Goal: Information Seeking & Learning: Learn about a topic

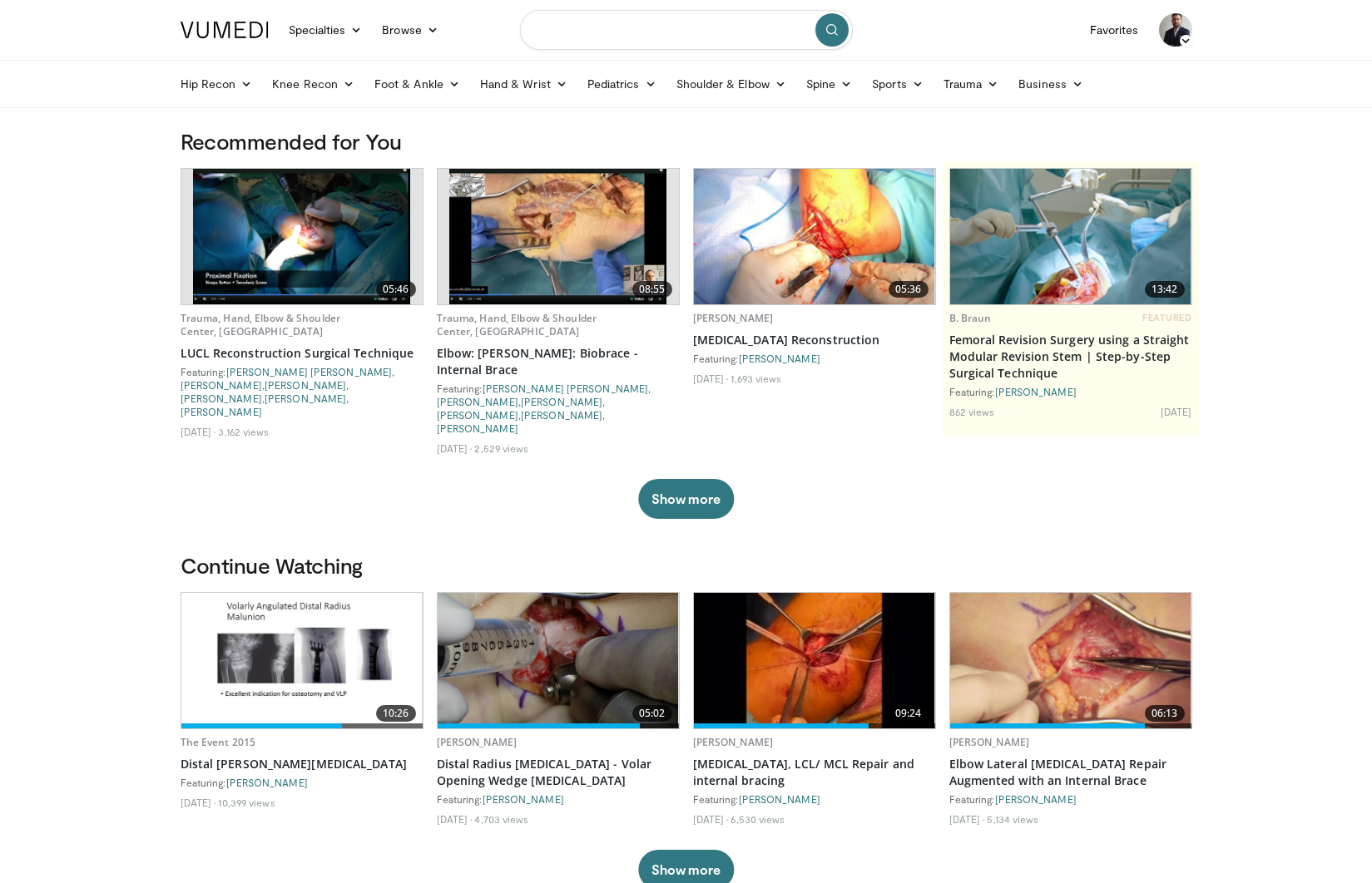
click at [765, 24] on input "Search topics, interventions" at bounding box center [686, 30] width 333 height 40
click at [715, 92] on div "[PERSON_NAME] canal [MEDICAL_DATA] release" at bounding box center [686, 84] width 318 height 34
type input "**********"
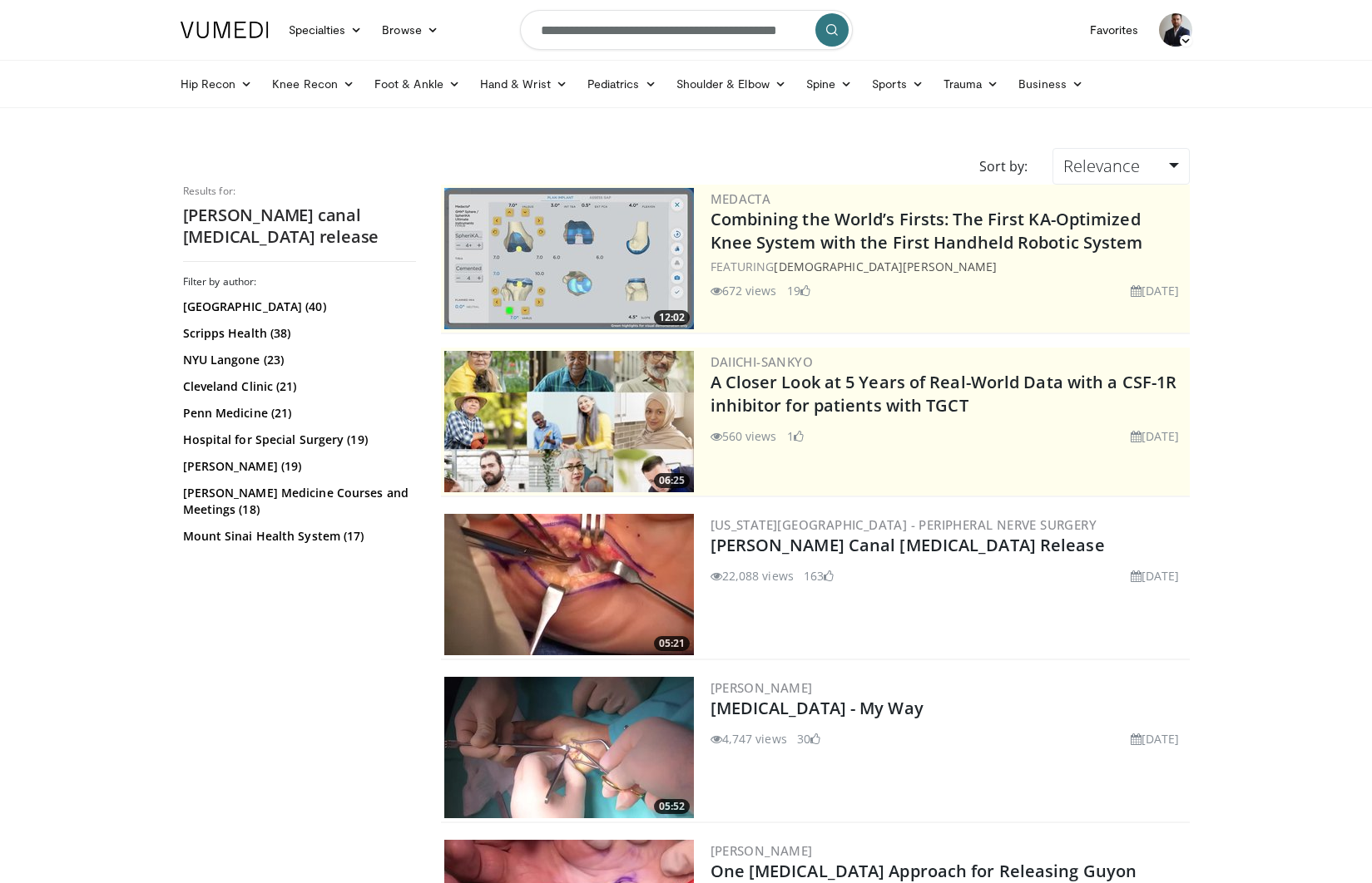
click at [658, 744] on img at bounding box center [569, 748] width 250 height 142
click at [863, 557] on link "Guyon's Canal Release and Carpal Tunnel Release" at bounding box center [908, 545] width 395 height 22
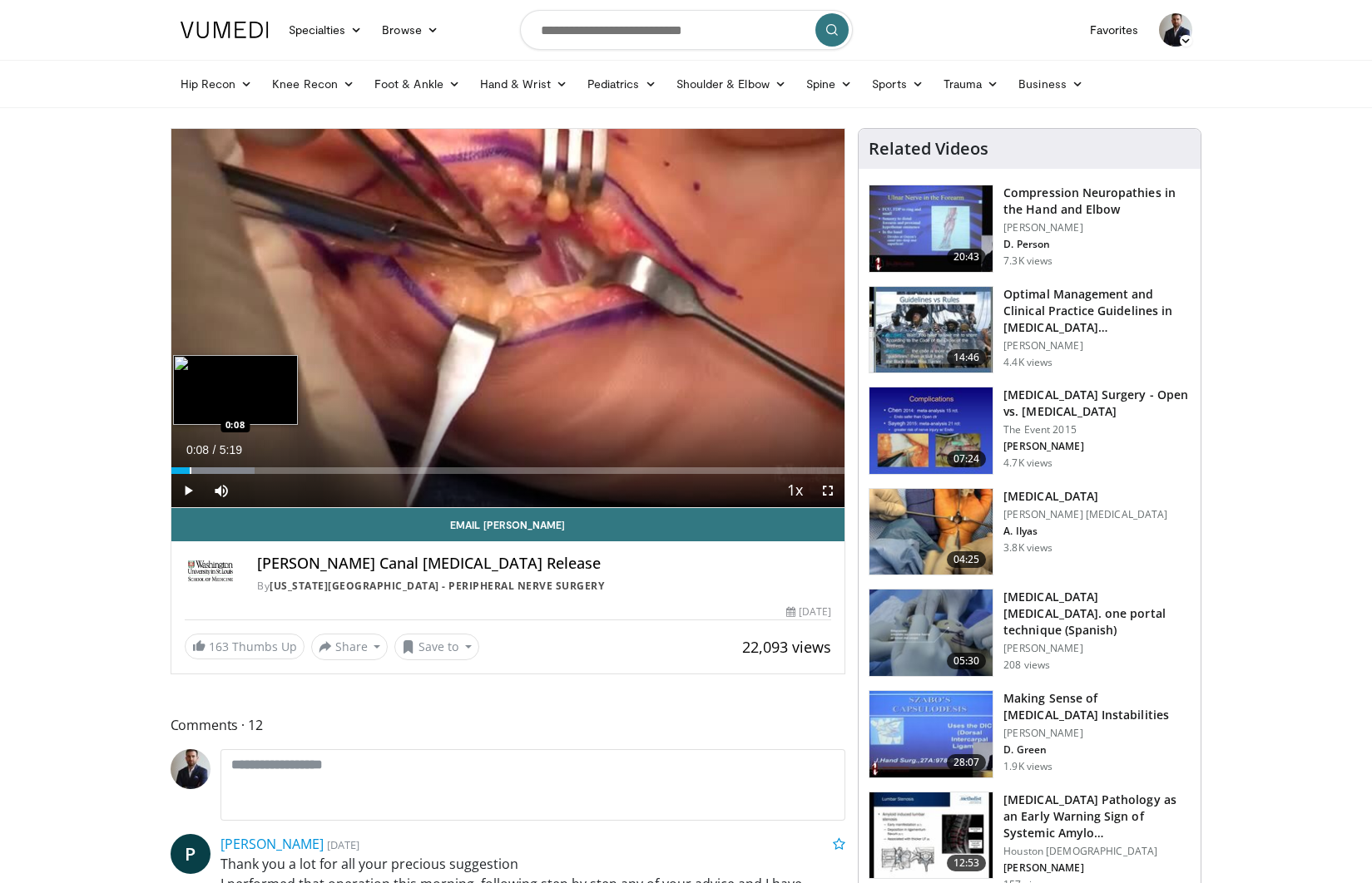
click at [189, 466] on div "Loaded : 12.38% 0:08 0:08" at bounding box center [508, 466] width 674 height 16
click at [213, 466] on div "Loaded : 15.48% 0:09 0:20" at bounding box center [508, 466] width 674 height 16
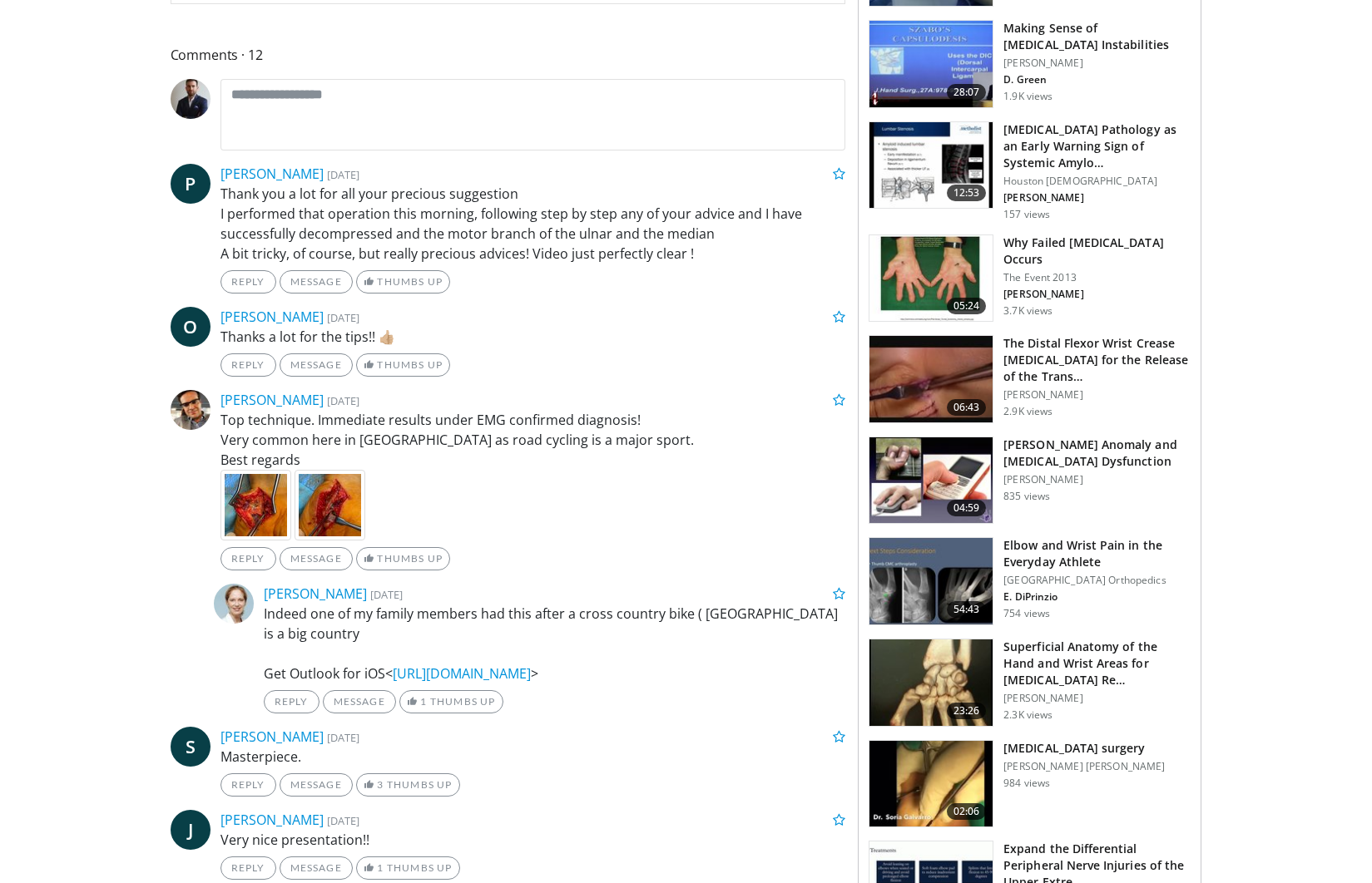
scroll to position [677, 0]
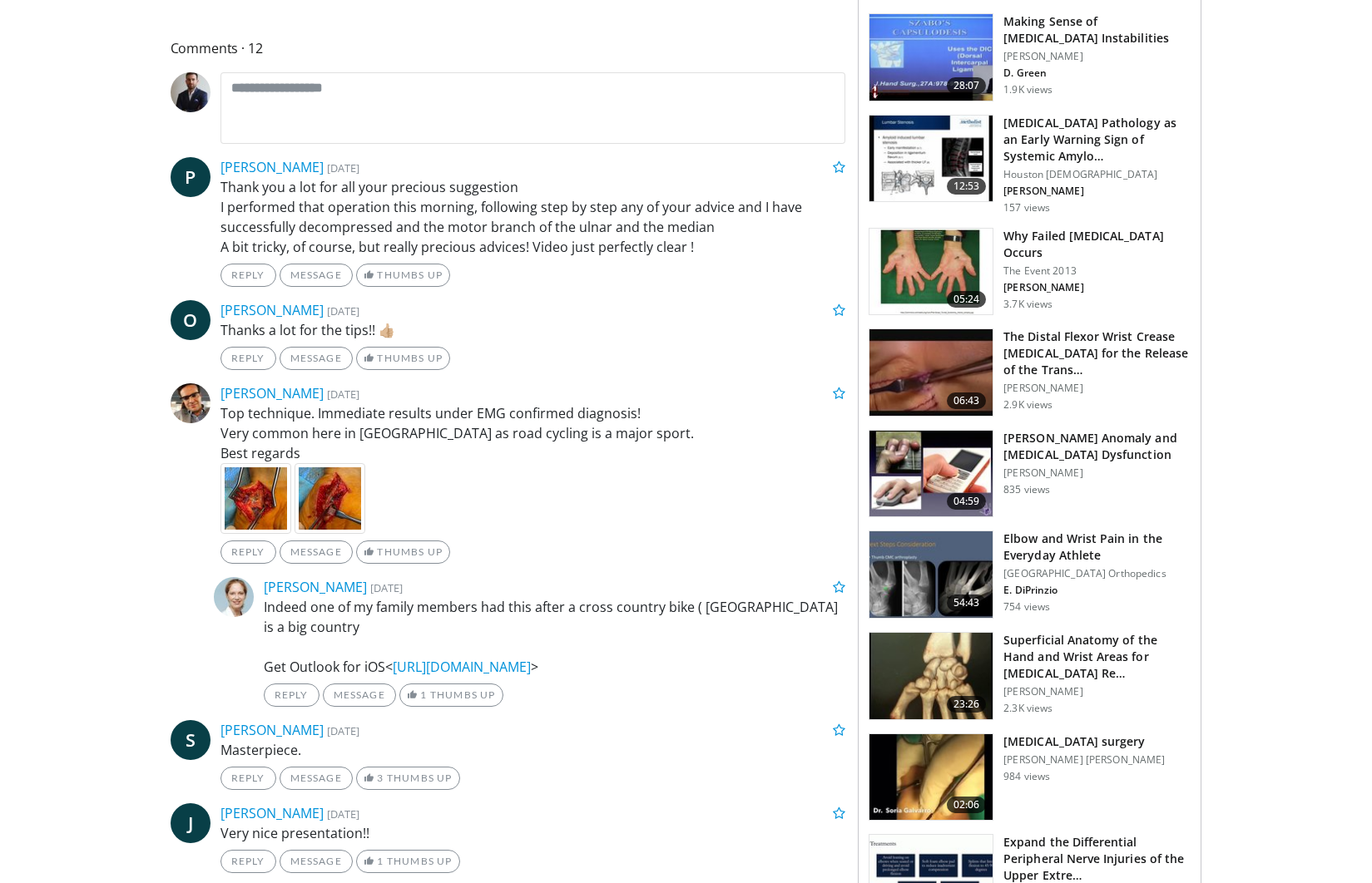
click at [248, 497] on img at bounding box center [256, 499] width 71 height 71
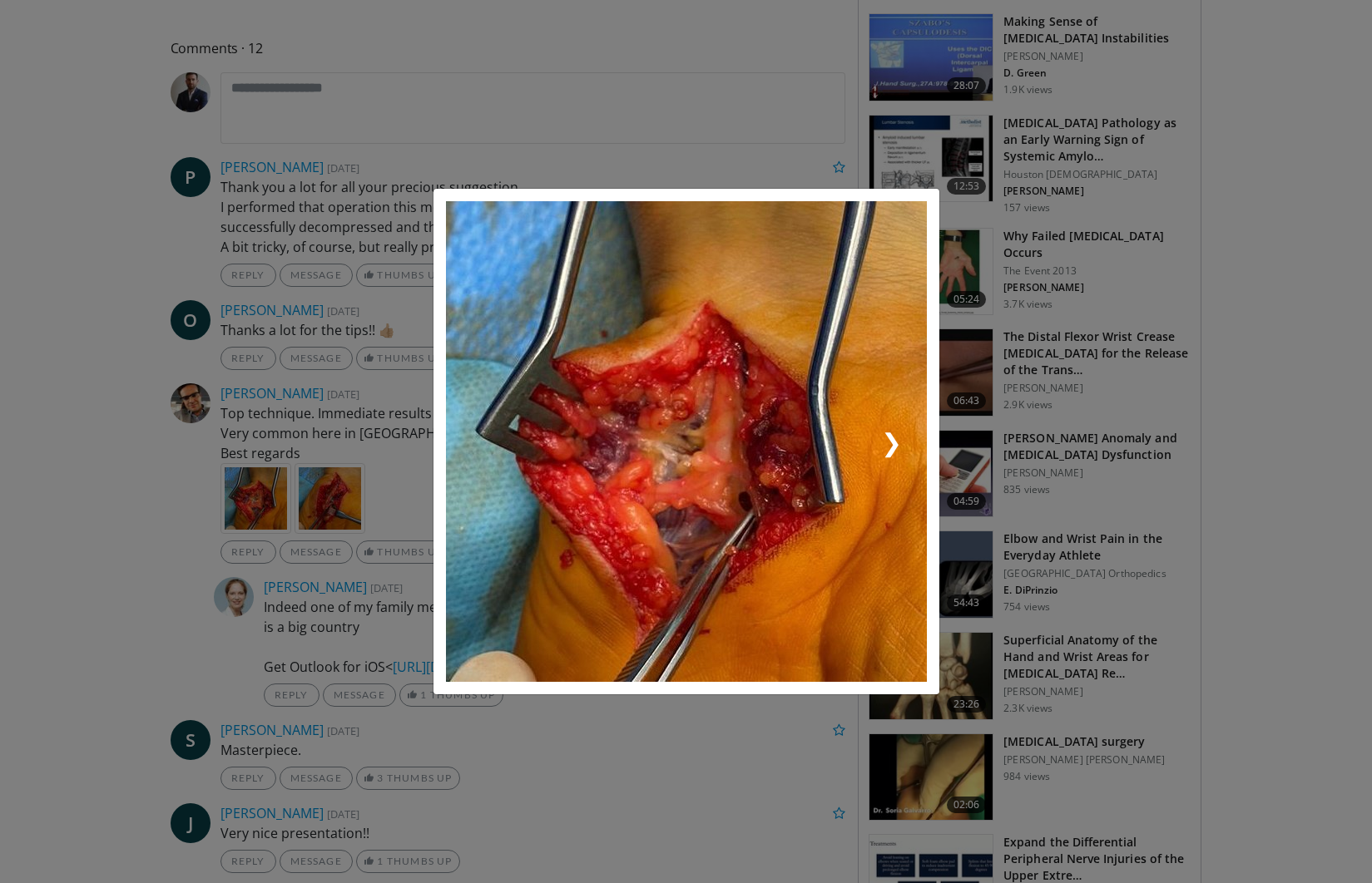
click at [895, 442] on span "❯" at bounding box center [807, 442] width 241 height 37
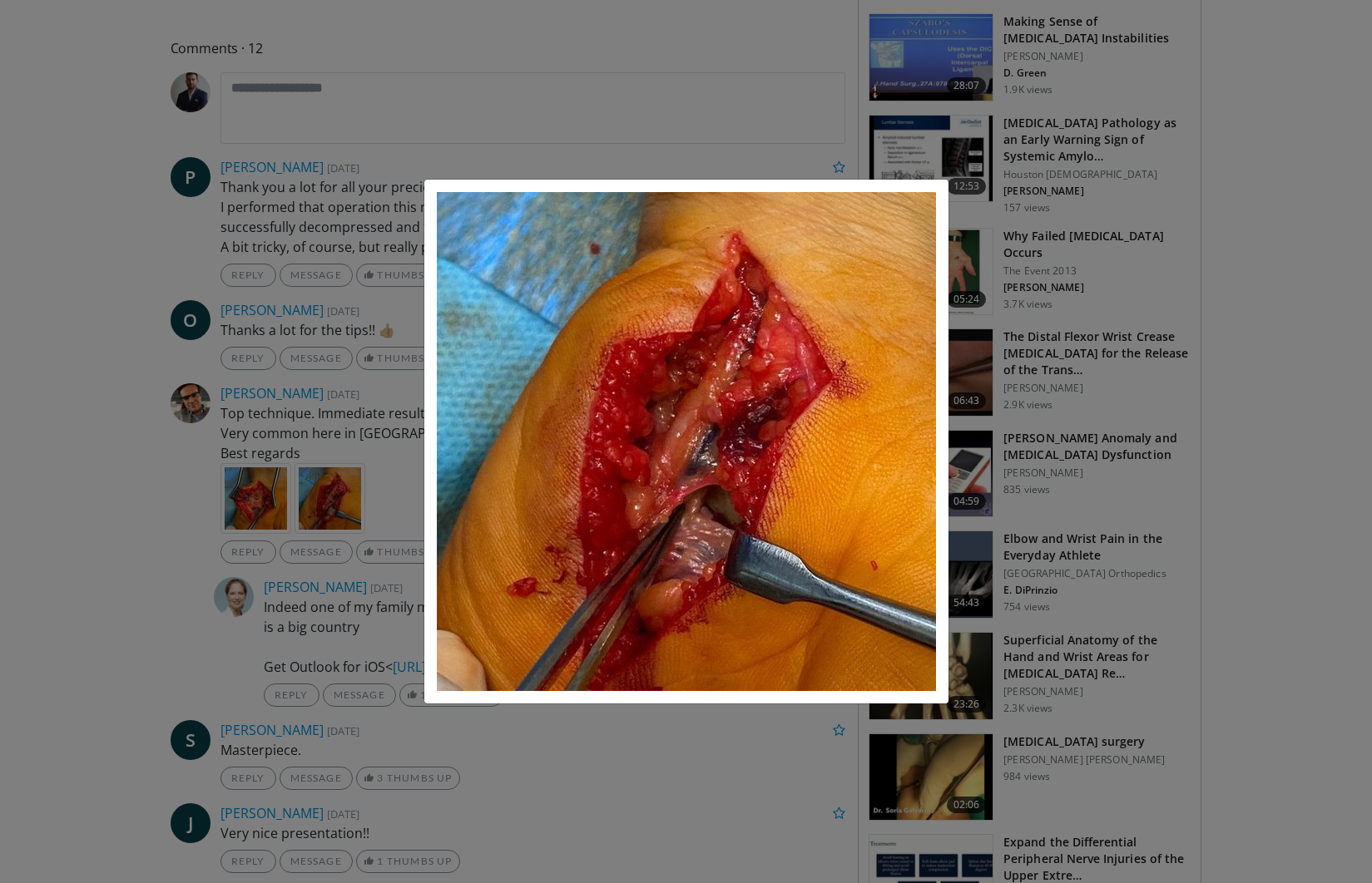
click at [777, 736] on div "× ❮ ❯" at bounding box center [686, 441] width 1372 height 883
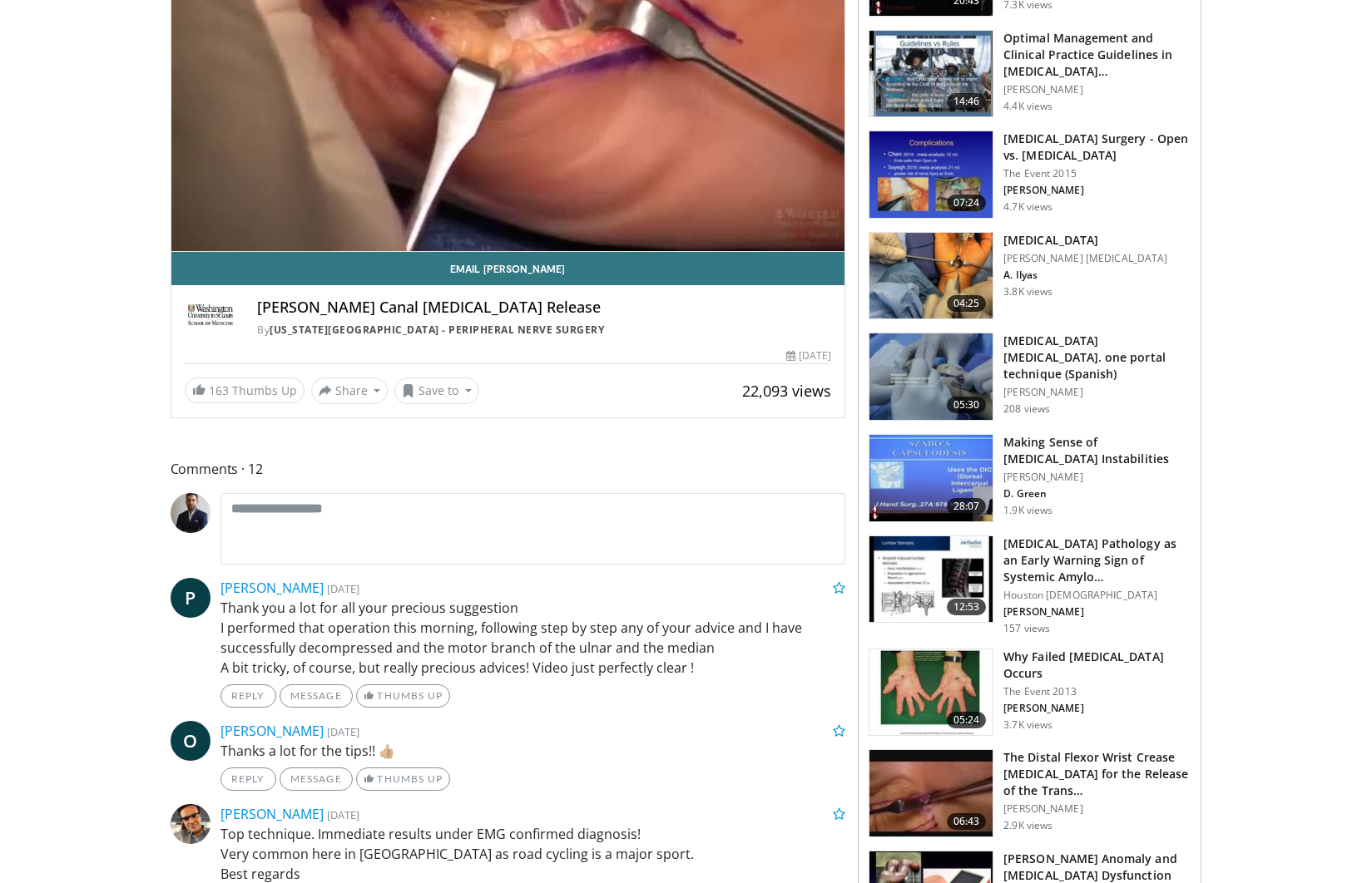
scroll to position [0, 0]
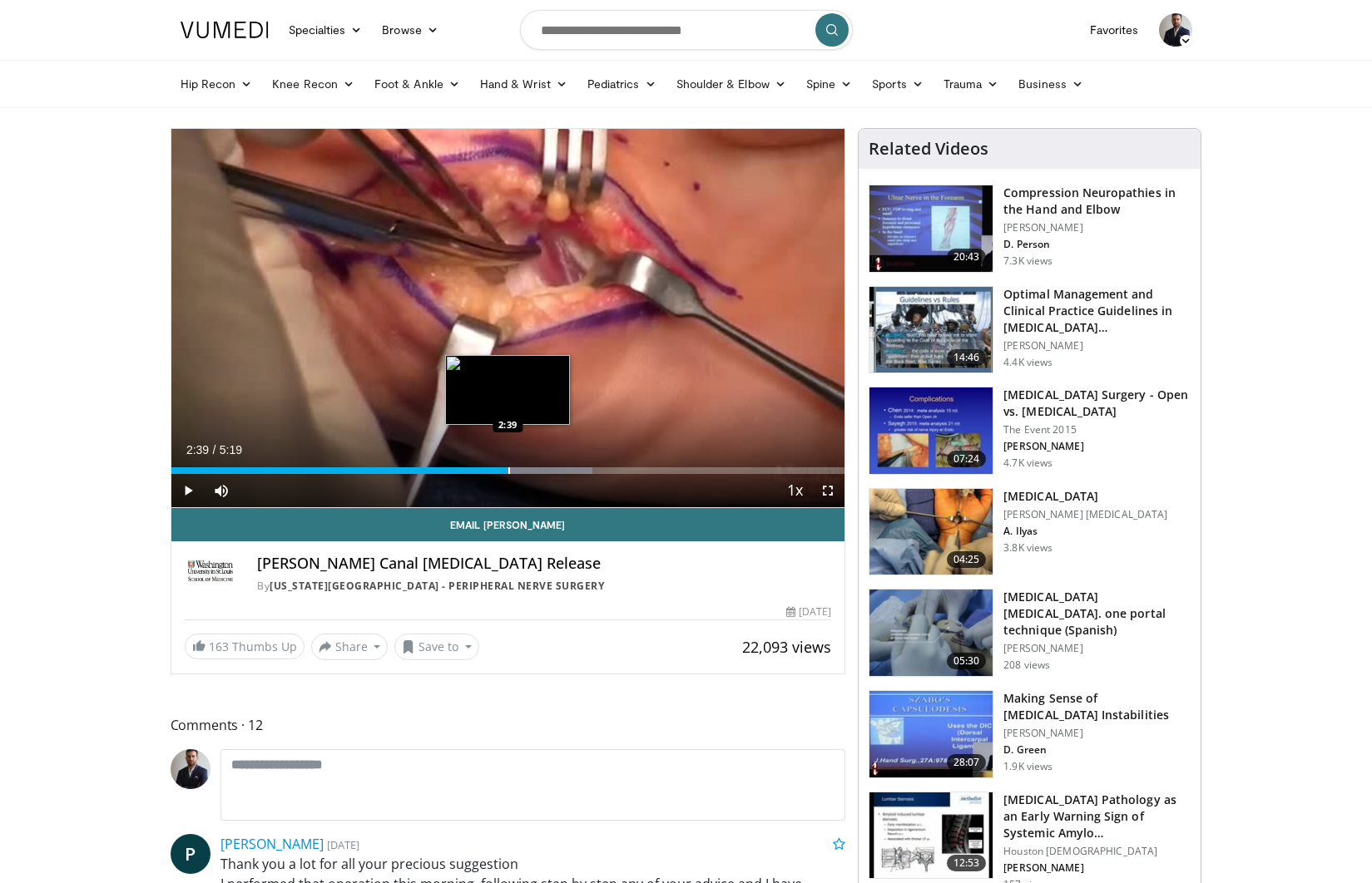
drag, startPoint x: 769, startPoint y: 470, endPoint x: 507, endPoint y: 464, distance: 262.1
click at [507, 464] on div "Loaded : 62.50% 2:39 2:39" at bounding box center [508, 466] width 674 height 16
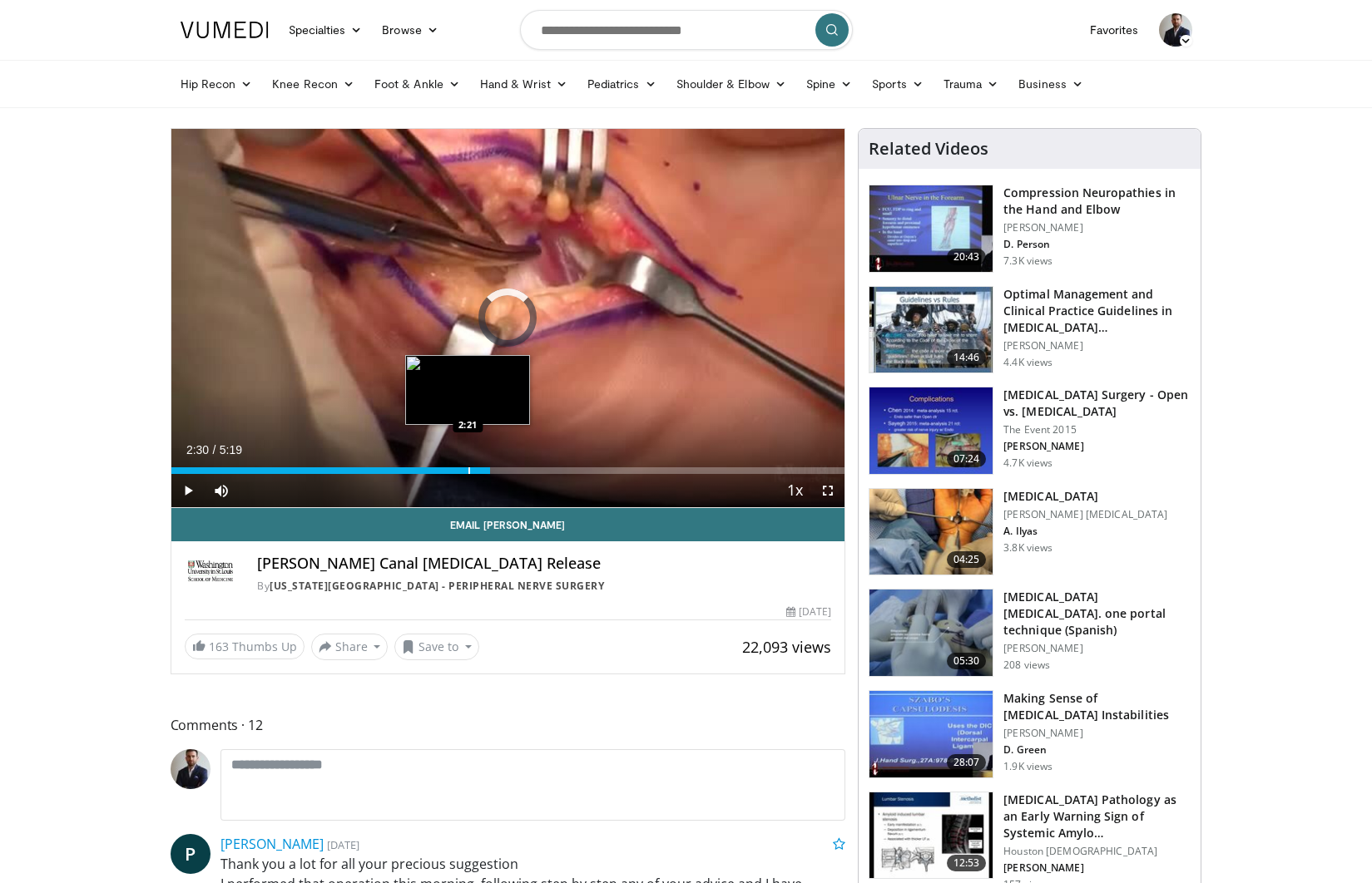
drag, startPoint x: 513, startPoint y: 468, endPoint x: 467, endPoint y: 467, distance: 46.0
click at [468, 467] on div "Progress Bar" at bounding box center [469, 470] width 2 height 7
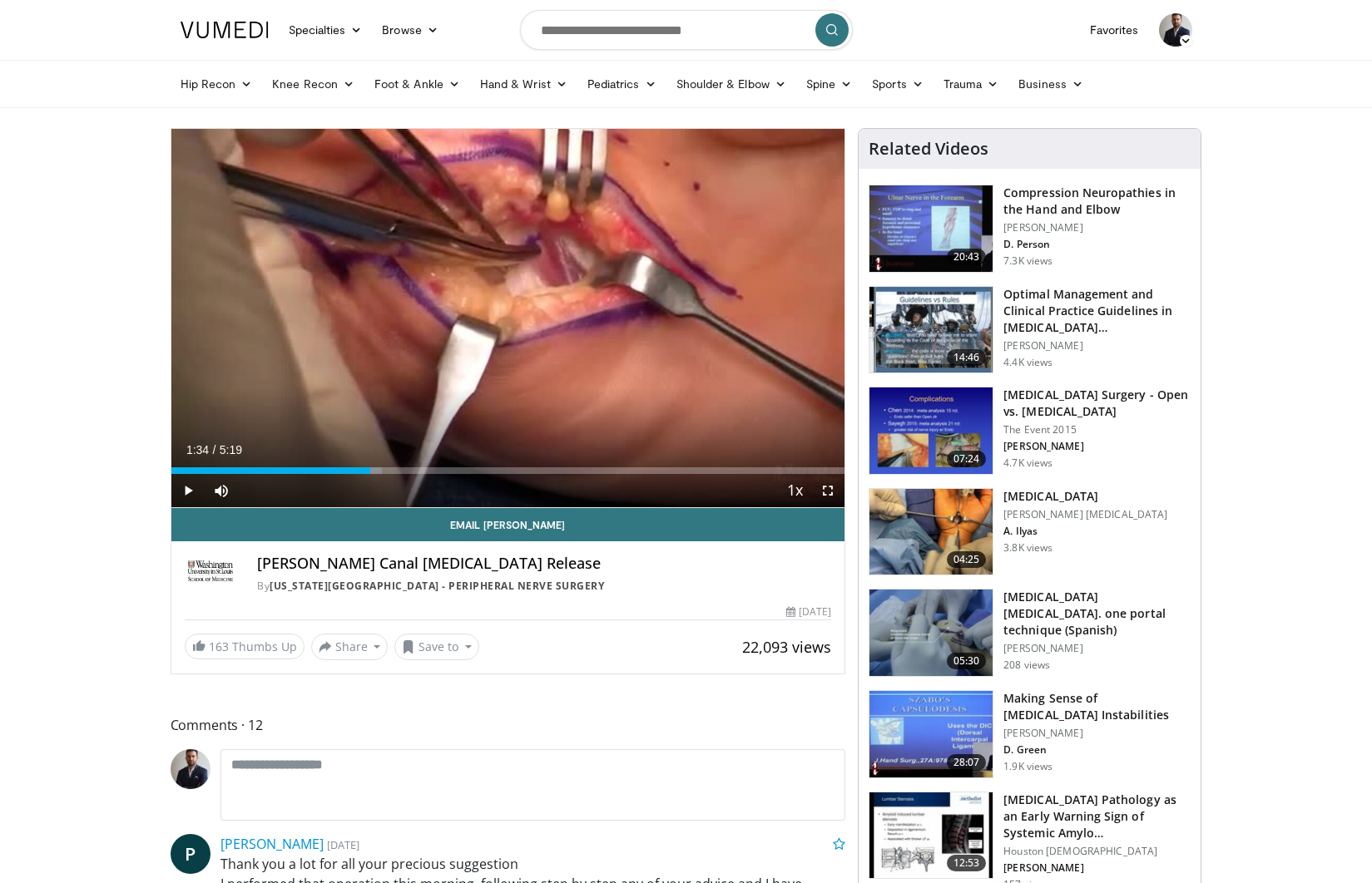
drag, startPoint x: 539, startPoint y: 474, endPoint x: 370, endPoint y: 471, distance: 169.0
click at [371, 471] on div "Progress Bar" at bounding box center [372, 470] width 2 height 7
drag, startPoint x: 372, startPoint y: 471, endPoint x: 189, endPoint y: 464, distance: 183.1
click at [189, 464] on div "Loaded : 12.50% 0:08 0:08" at bounding box center [508, 466] width 674 height 16
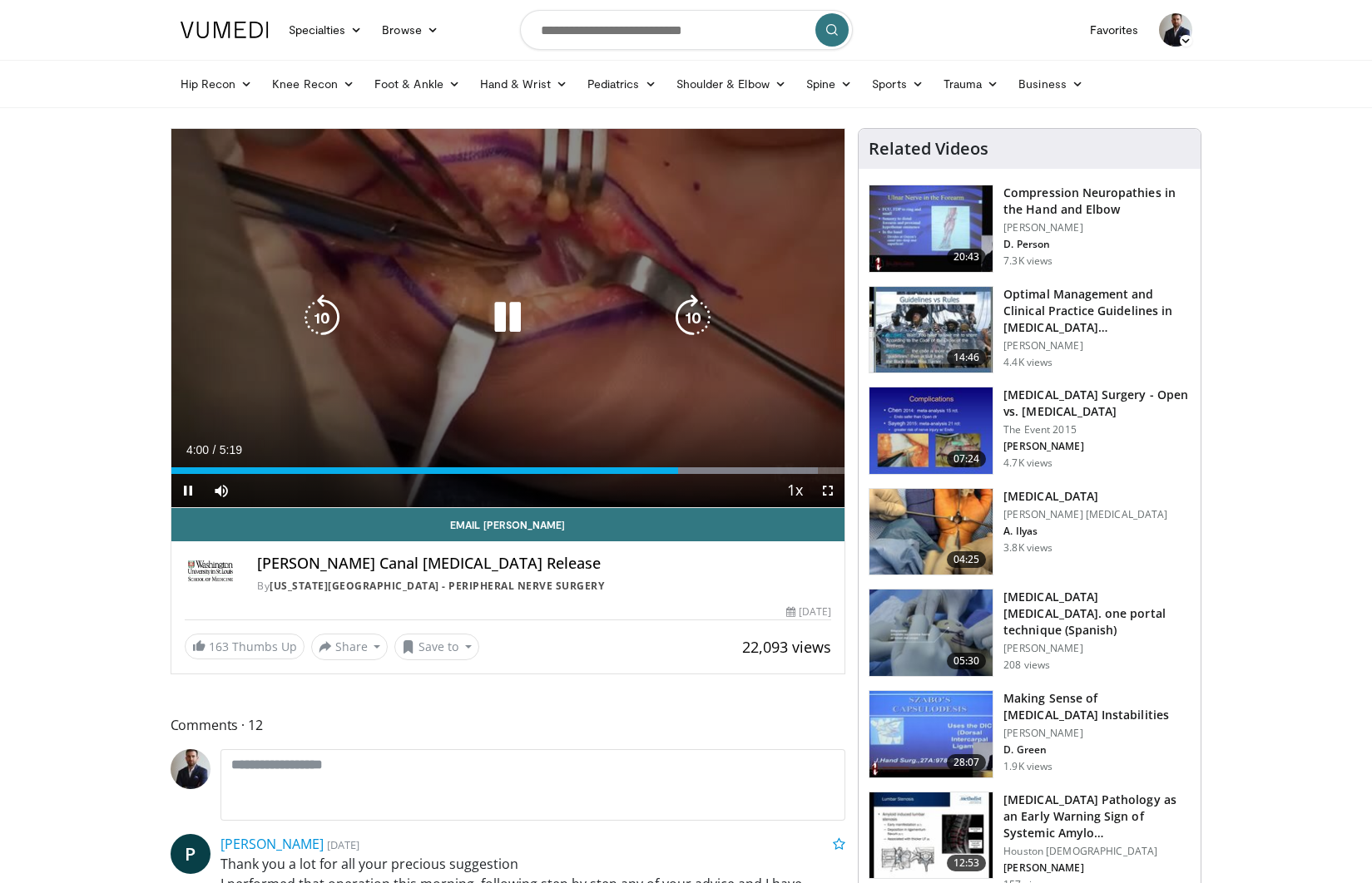
click at [502, 323] on icon "Video Player" at bounding box center [507, 318] width 47 height 47
click at [511, 316] on icon "Video Player" at bounding box center [507, 318] width 47 height 47
